Goal: Transaction & Acquisition: Obtain resource

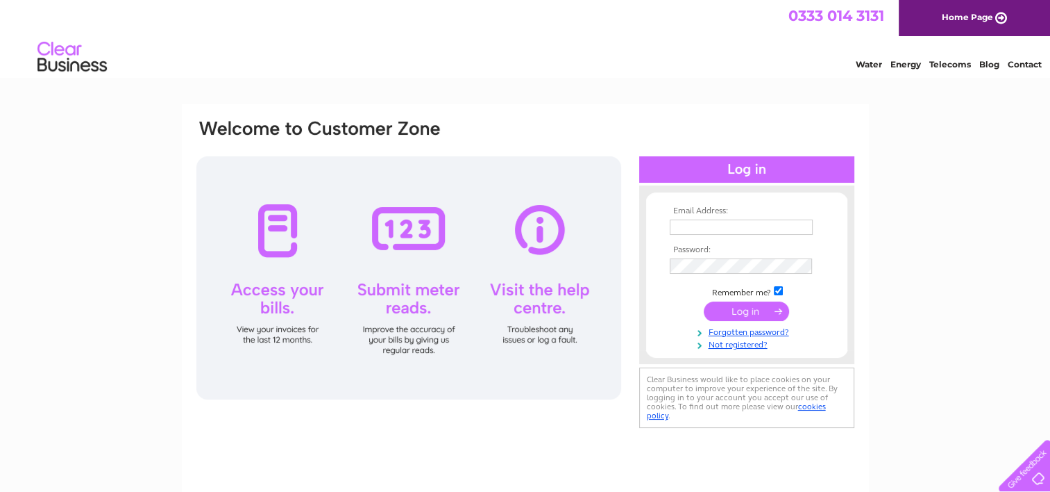
type input "amanda.cleland@businesscostconsultants.co.uk"
click at [734, 313] on input "submit" at bounding box center [746, 310] width 85 height 19
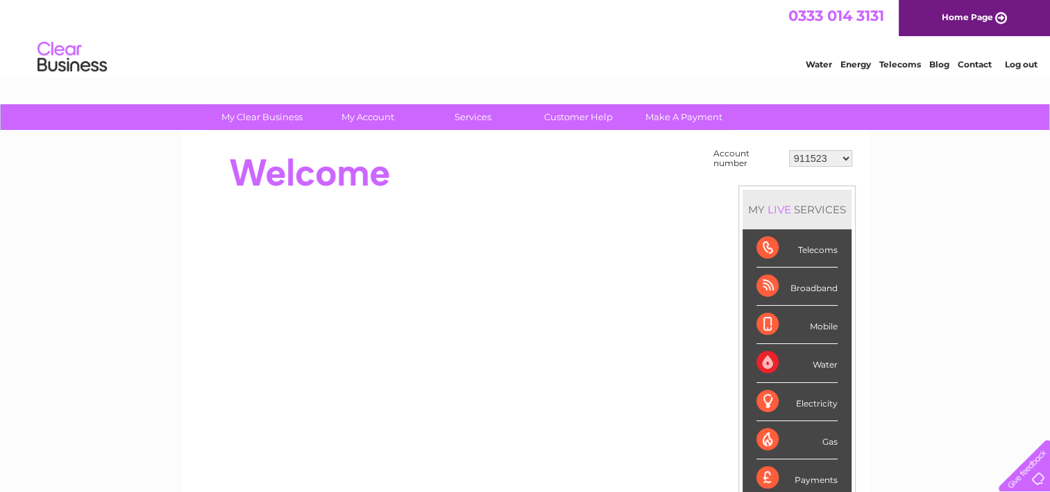
click at [830, 162] on select "911523 916669 918476 945345 950505 952003 954654 954656 954658 954662 954663 95…" at bounding box center [820, 158] width 63 height 17
select select "1083782"
click at [789, 150] on select "911523 916669 918476 945345 950505 952003 954654 954656 954658 954662 954663 95…" at bounding box center [820, 158] width 63 height 17
click at [944, 162] on div "My Clear Business Login Details My Details My Preferences Link Account My Accou…" at bounding box center [525, 495] width 1050 height 783
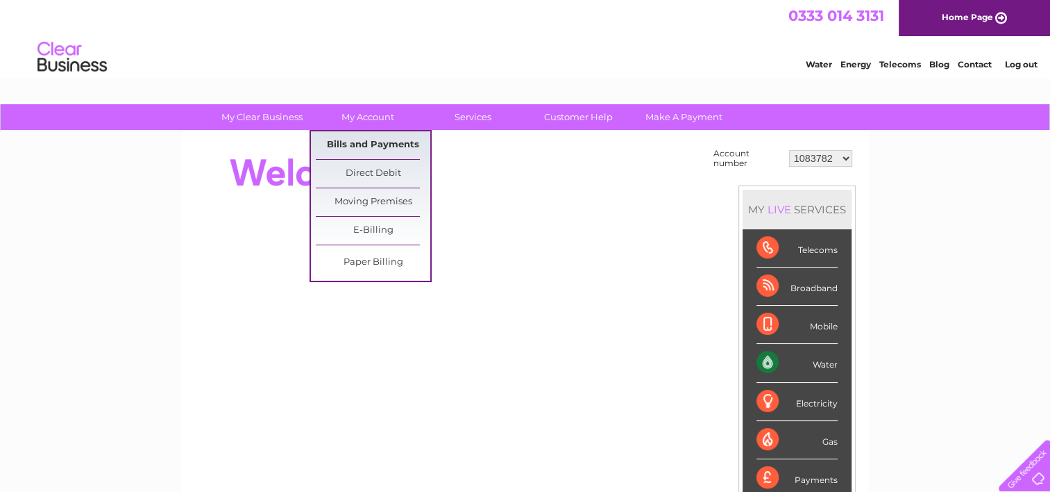
click at [364, 139] on link "Bills and Payments" at bounding box center [373, 145] width 115 height 28
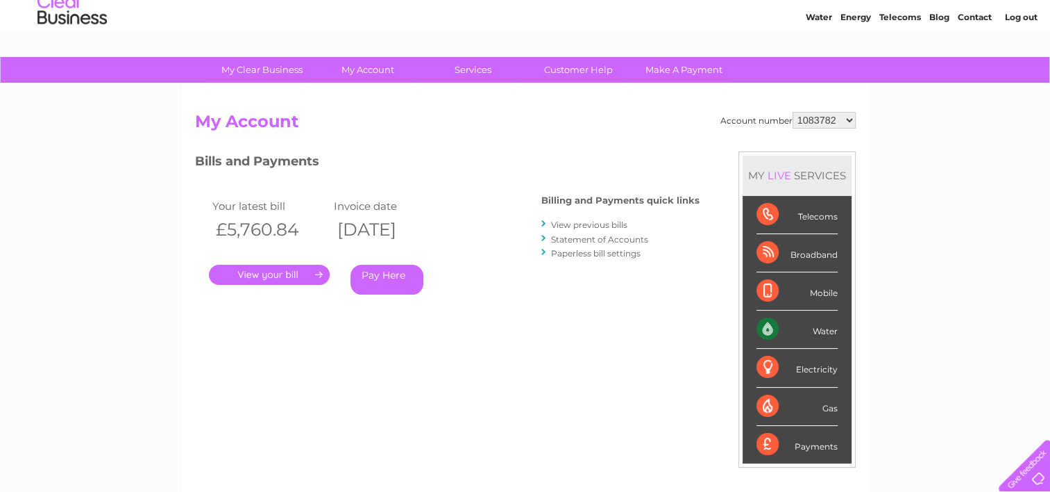
scroll to position [69, 0]
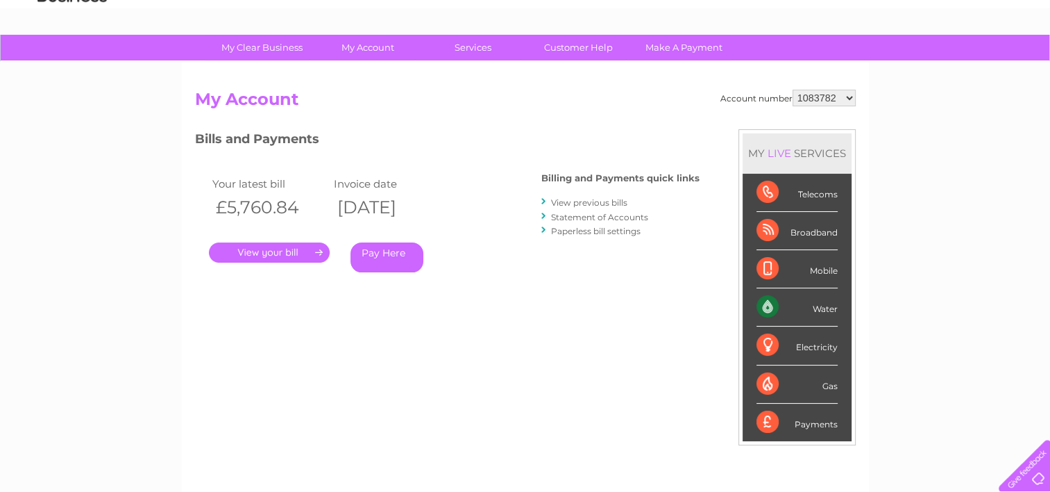
click at [261, 256] on link "." at bounding box center [269, 252] width 121 height 20
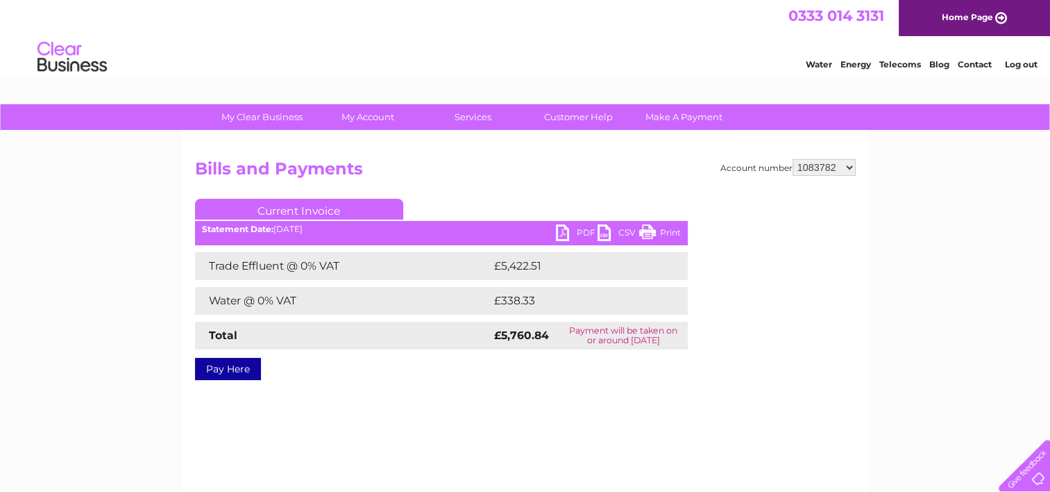
click at [565, 233] on link "PDF" at bounding box center [577, 234] width 42 height 20
click at [839, 161] on select "911523 916669 918476 945345 950505 952003 954654 954656 954658 954662 954663 95…" at bounding box center [824, 167] width 63 height 17
select select "974262"
click at [793, 159] on select "911523 916669 918476 945345 950505 952003 954654 954656 954658 954662 954663 95…" at bounding box center [824, 167] width 63 height 17
click at [836, 172] on select "911523 916669 918476 945345 950505 952003 954654 954656 954658 954662 954663 95…" at bounding box center [824, 167] width 63 height 17
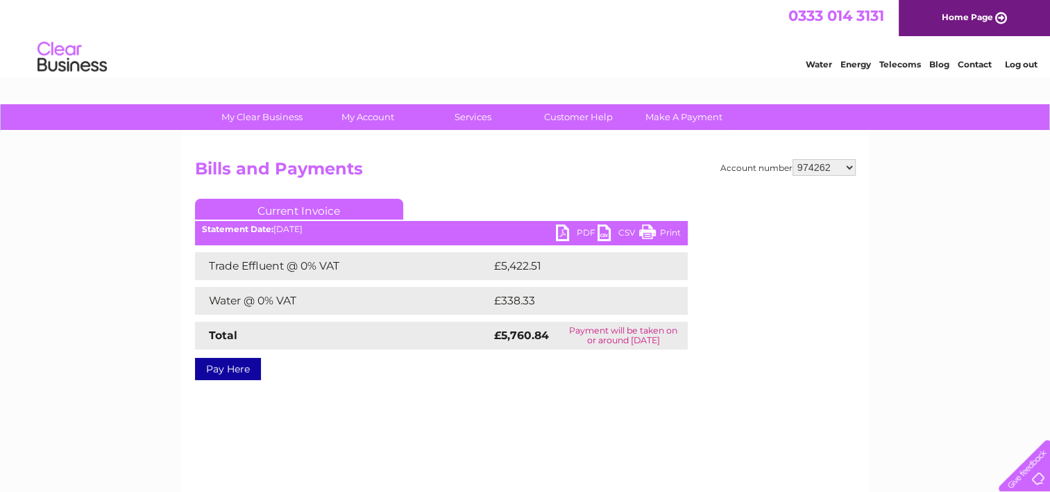
click at [823, 162] on select "911523 916669 918476 945345 950505 952003 954654 954656 954658 954662 954663 95…" at bounding box center [824, 167] width 63 height 17
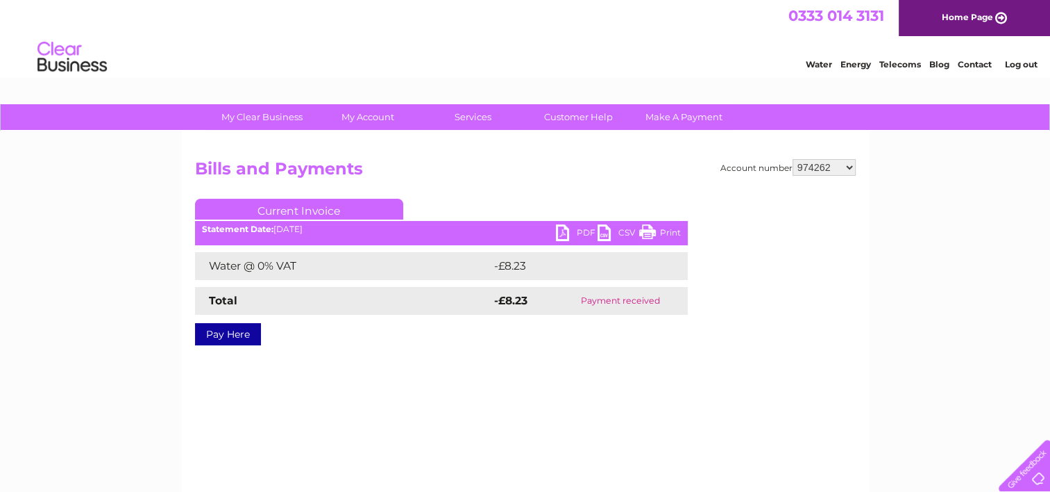
click at [801, 160] on select "911523 916669 918476 945345 950505 952003 954654 954656 954658 954662 954663 95…" at bounding box center [824, 167] width 63 height 17
select select "1146521"
click at [793, 159] on select "911523 916669 918476 945345 950505 952003 954654 954656 954658 954662 954663 95…" at bounding box center [824, 167] width 63 height 17
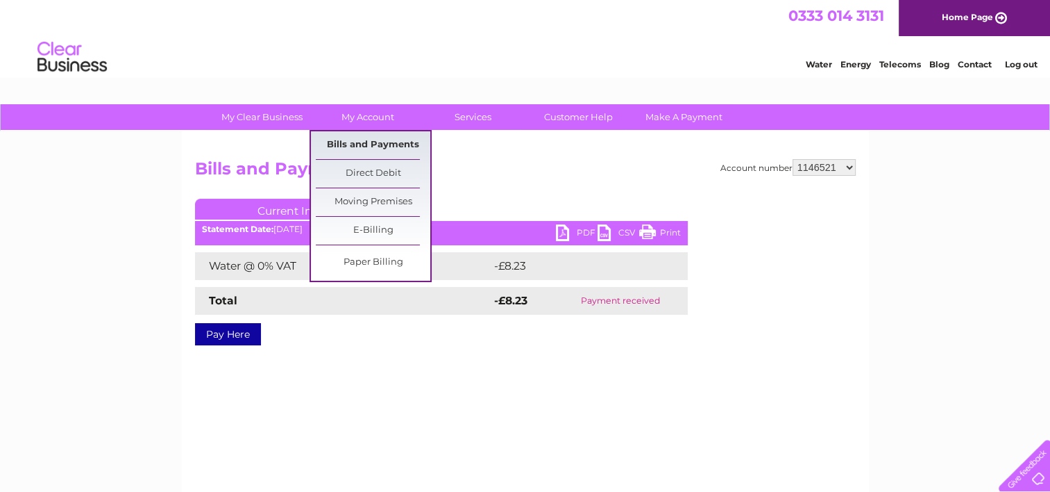
click at [364, 145] on link "Bills and Payments" at bounding box center [373, 145] width 115 height 28
click at [400, 146] on link "Bills and Payments" at bounding box center [373, 145] width 115 height 28
click at [357, 137] on link "Bills and Payments" at bounding box center [373, 145] width 115 height 28
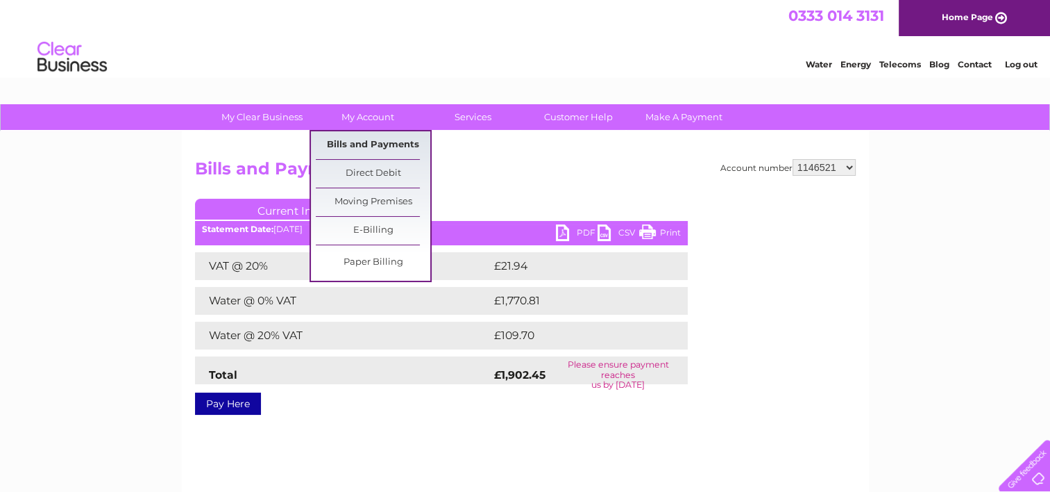
click at [361, 156] on link "Bills and Payments" at bounding box center [373, 145] width 115 height 28
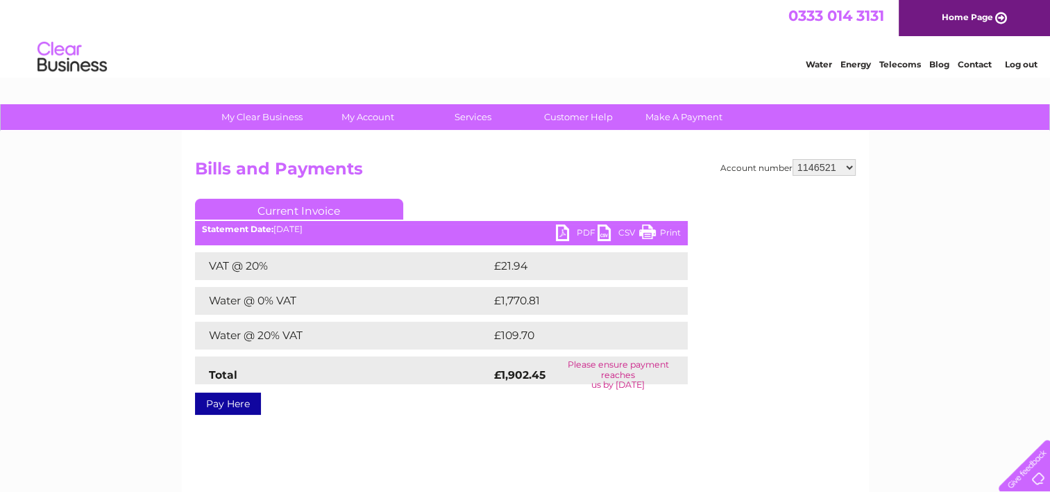
click at [852, 166] on select "911523 916669 918476 945345 950505 952003 954654 954656 954658 954662 954663 95…" at bounding box center [824, 167] width 63 height 17
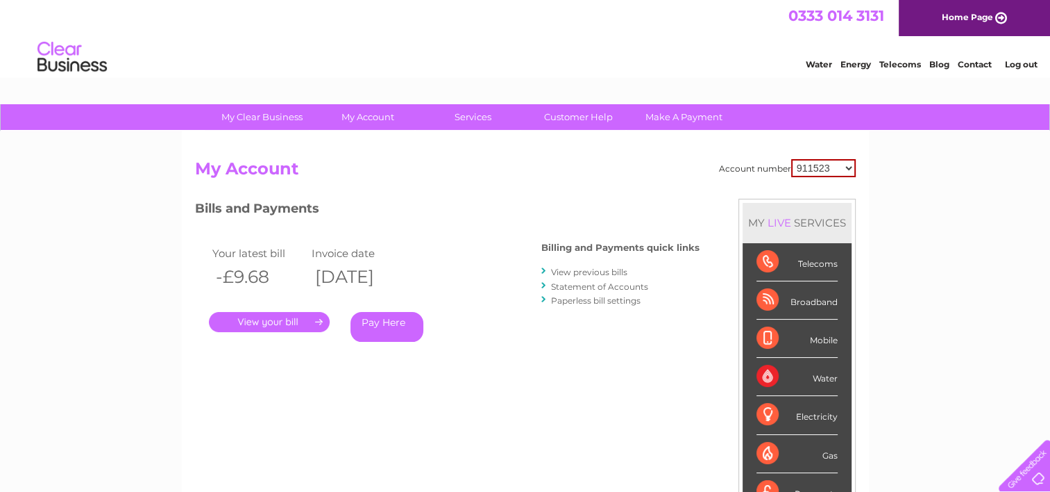
click at [819, 167] on select "911523 916669 918476 945345 950505 952003 954654 954656 954658 954662 954663 95…" at bounding box center [823, 168] width 65 height 18
select select "1146521"
click at [967, 17] on link "Home Page" at bounding box center [974, 18] width 151 height 36
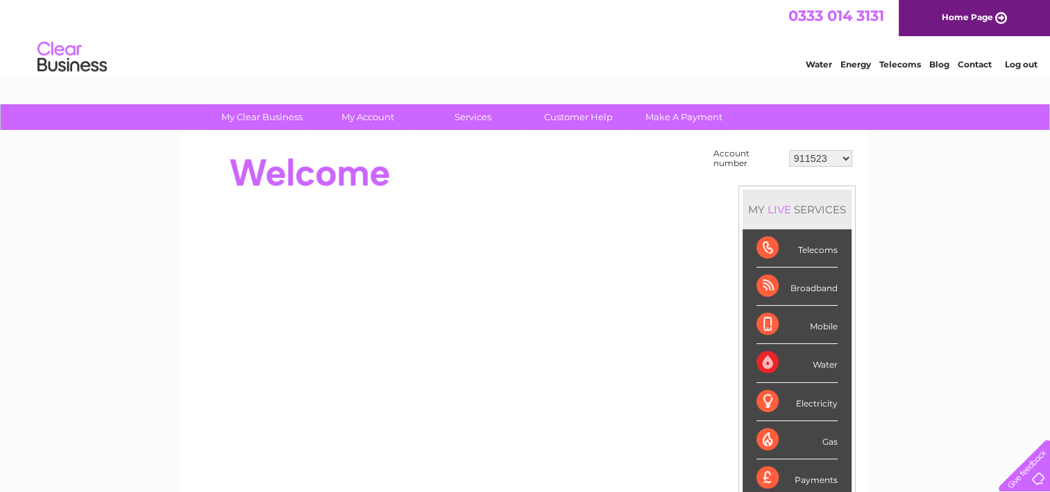
click at [820, 160] on select "911523 916669 918476 945345 950505 952003 954654 954656 954658 954662 954663 95…" at bounding box center [820, 158] width 63 height 17
select select "1146521"
click at [789, 150] on select "911523 916669 918476 945345 950505 952003 954654 954656 954658 954662 954663 95…" at bounding box center [820, 158] width 63 height 17
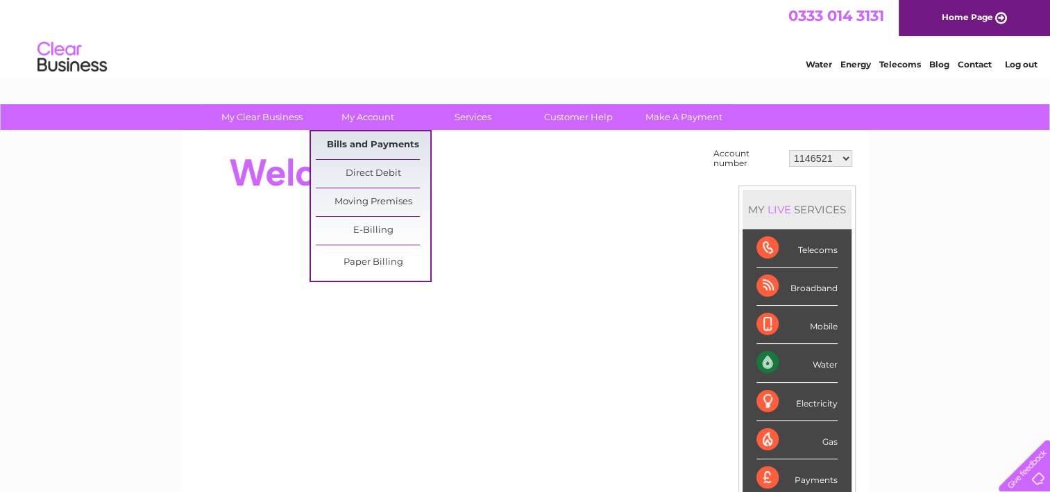
click at [372, 138] on link "Bills and Payments" at bounding box center [373, 145] width 115 height 28
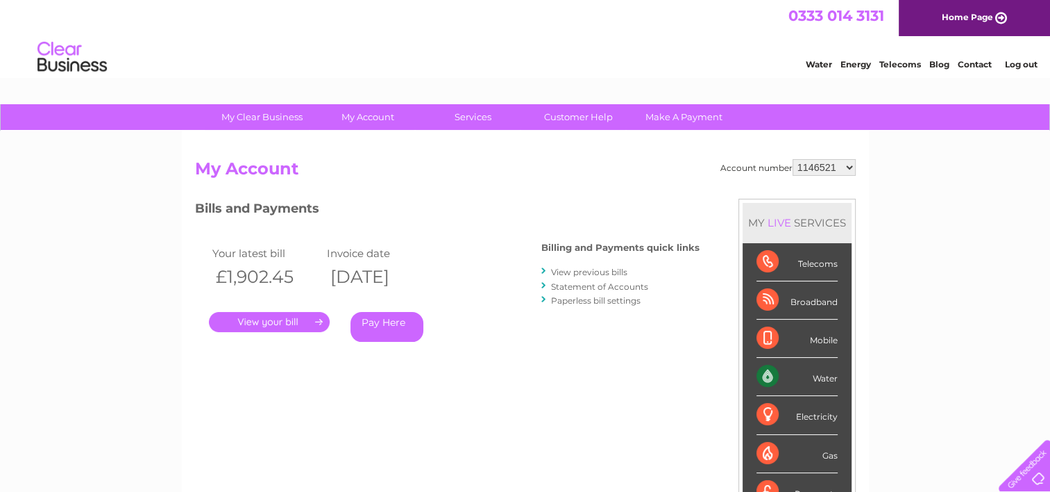
click at [261, 330] on link "." at bounding box center [269, 322] width 121 height 20
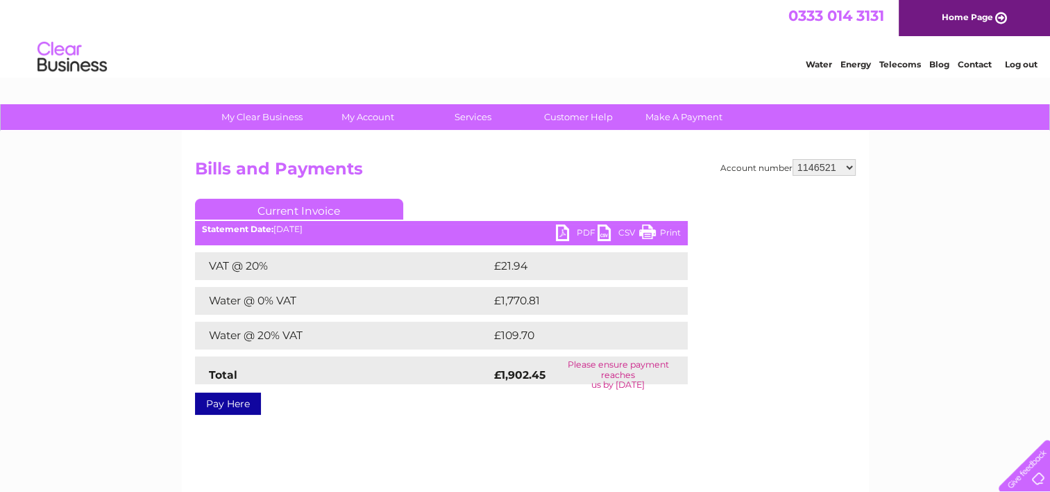
click at [574, 233] on link "PDF" at bounding box center [577, 234] width 42 height 20
